Goal: Task Accomplishment & Management: Manage account settings

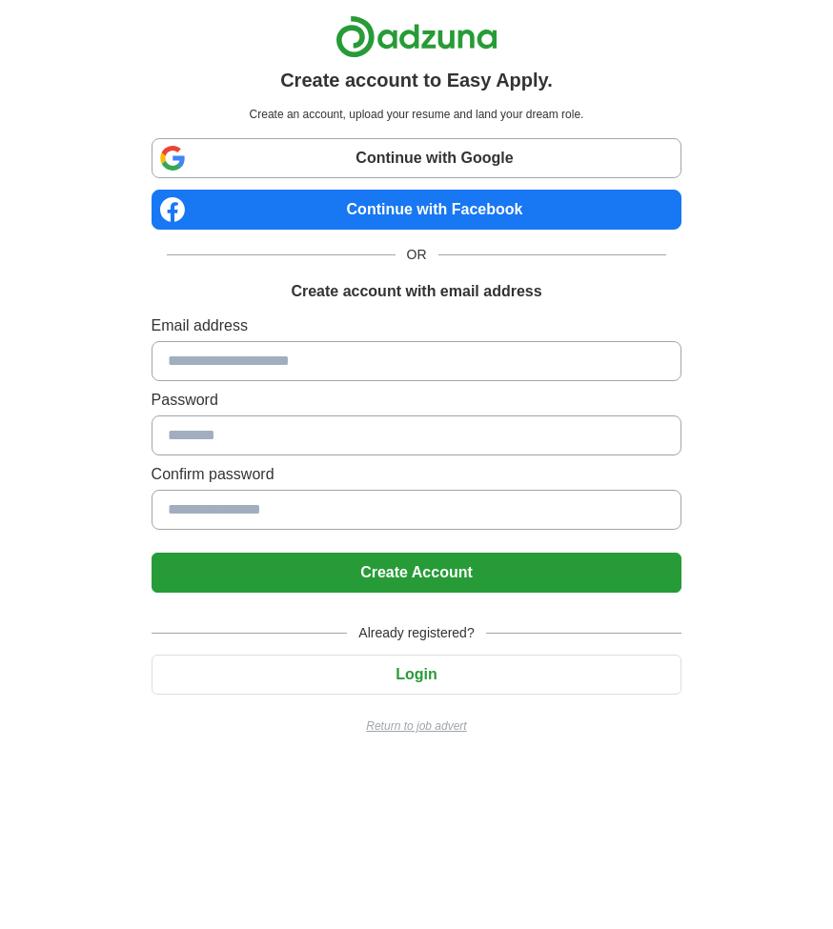
click at [413, 163] on link "Continue with Google" at bounding box center [417, 158] width 531 height 40
click at [450, 163] on link "Continue with Google" at bounding box center [417, 158] width 531 height 40
